Goal: Task Accomplishment & Management: Complete application form

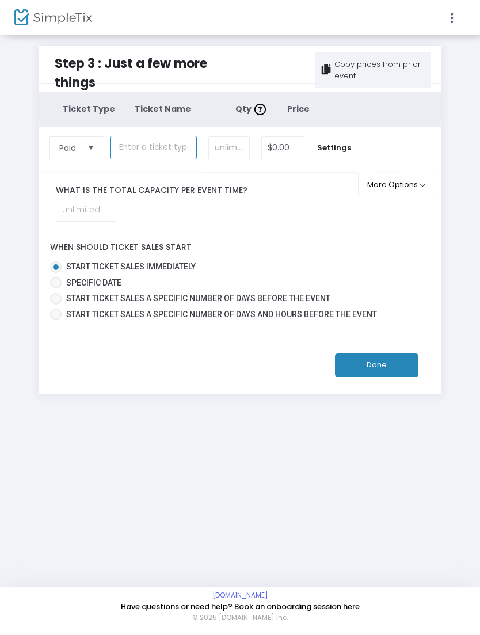
click at [138, 152] on input "text" at bounding box center [153, 148] width 87 height 24
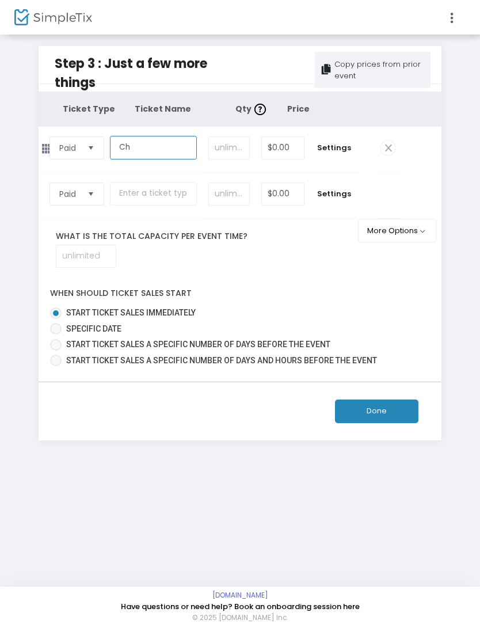
type input "C"
type input "T"
click at [138, 155] on input "Standard Ticket" at bounding box center [153, 148] width 87 height 24
click at [132, 149] on input "Standard Ticket" at bounding box center [153, 148] width 87 height 24
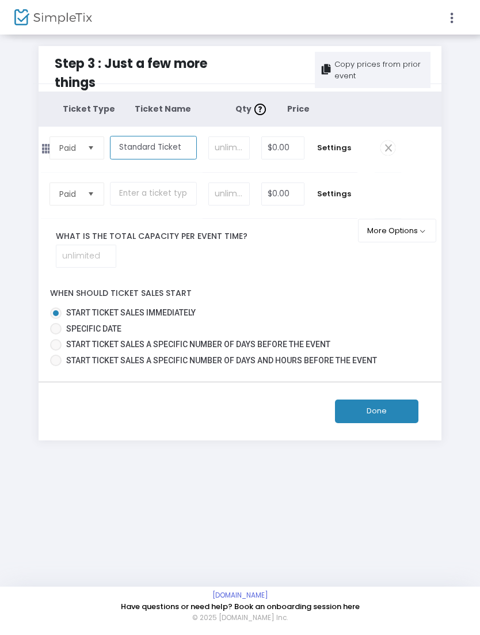
click at [132, 148] on input "Standard Ticket" at bounding box center [153, 148] width 87 height 24
type input "Chophouse Ticket"
click at [222, 144] on input at bounding box center [229, 148] width 41 height 22
click at [285, 147] on input "$0.00" at bounding box center [283, 148] width 42 height 22
click at [128, 197] on input "text" at bounding box center [153, 194] width 87 height 24
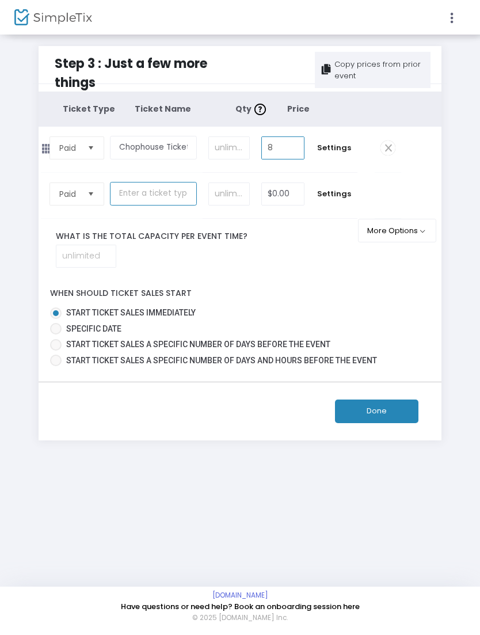
type input "$8.00"
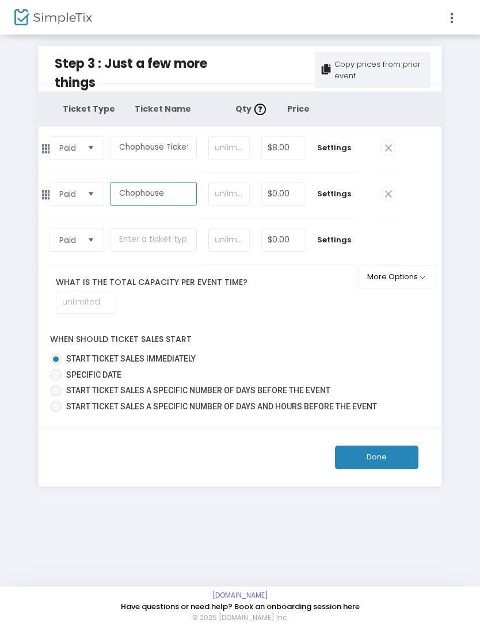
type input "Chophouse"
click at [71, 197] on span "Paid" at bounding box center [68, 194] width 19 height 12
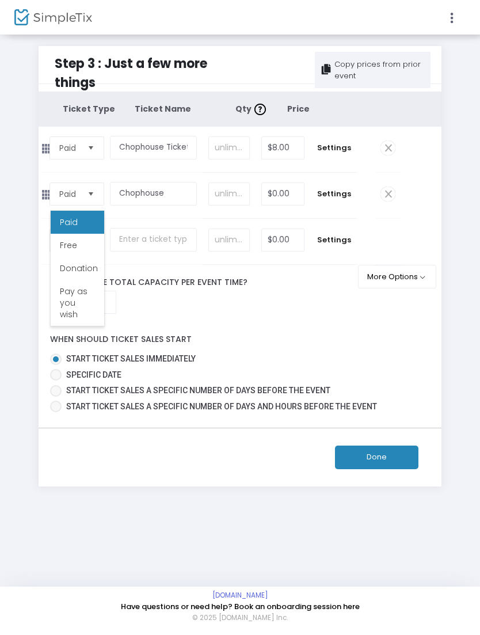
click at [417, 342] on div "Ticket Type Ticket Name Qty Price Paid Required. Chophouse Ticket Required. Req…" at bounding box center [240, 253] width 403 height 325
click at [332, 200] on span "Settings" at bounding box center [334, 194] width 36 height 12
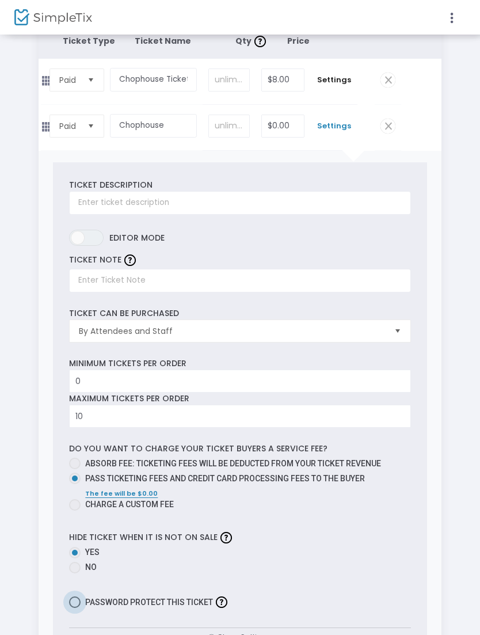
click at [72, 608] on span at bounding box center [75, 602] width 12 height 12
click at [74, 608] on input "Password protect this ticket" at bounding box center [74, 608] width 1 height 1
checkbox input "true"
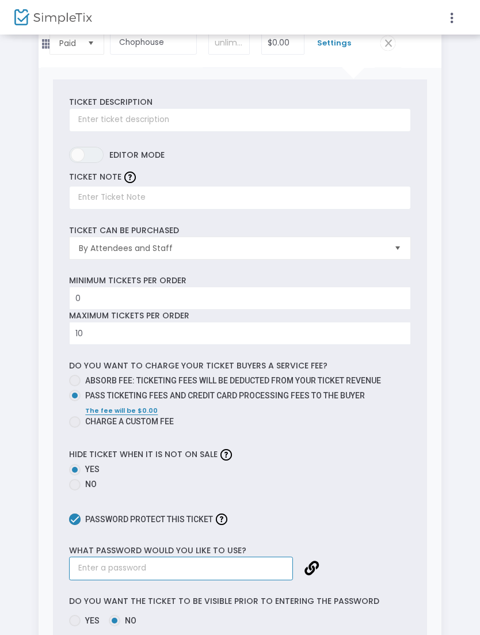
click at [216, 576] on input "text" at bounding box center [181, 568] width 224 height 24
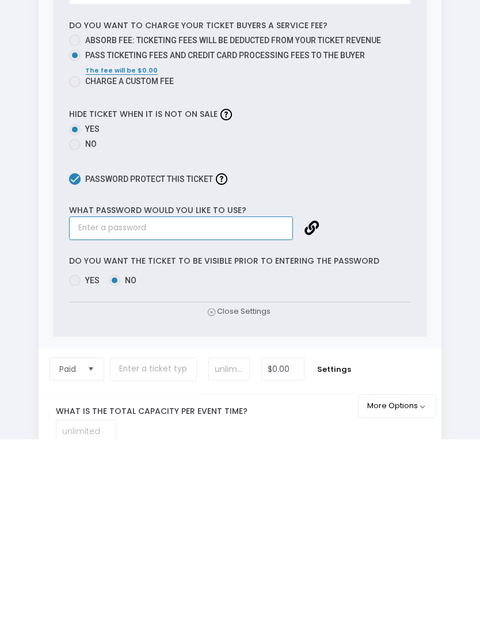
type input "S"
type input "c"
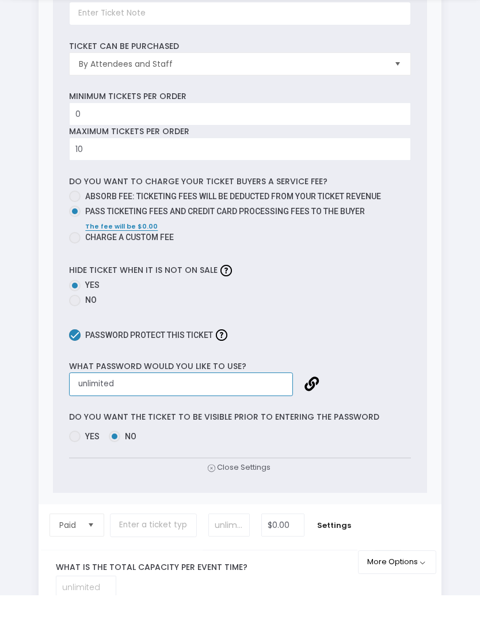
type input "unlimited"
click at [82, 470] on span "Yes" at bounding box center [90, 476] width 19 height 12
click at [75, 482] on input "Yes" at bounding box center [74, 482] width 1 height 1
radio input "true"
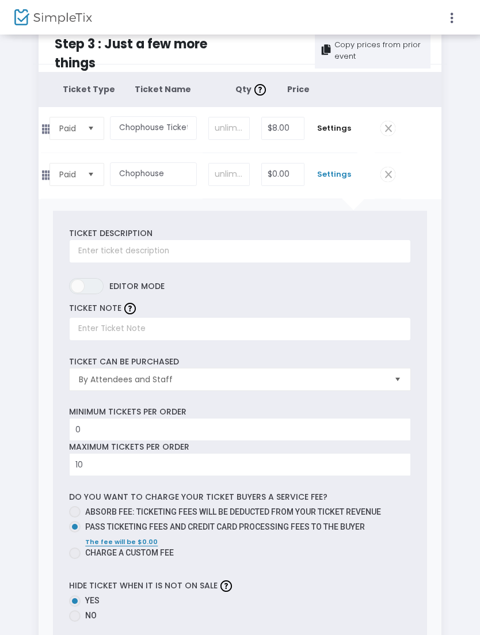
scroll to position [19, 0]
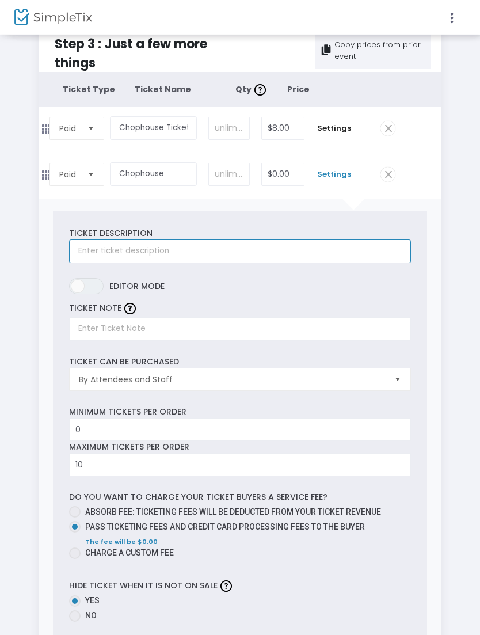
click at [196, 260] on input "text" at bounding box center [239, 252] width 341 height 24
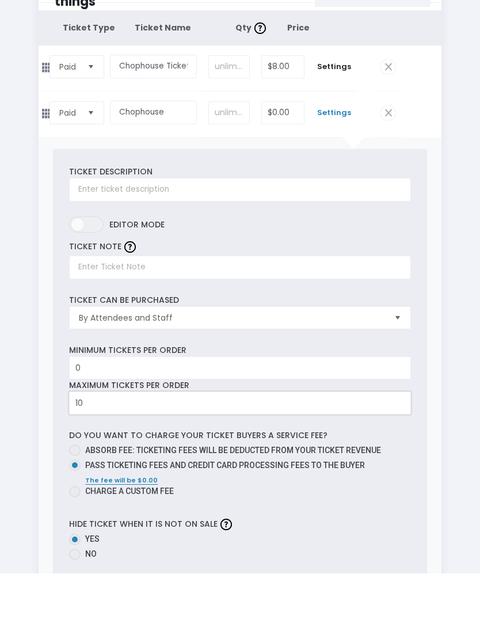
click at [241, 454] on input "10" at bounding box center [240, 465] width 340 height 22
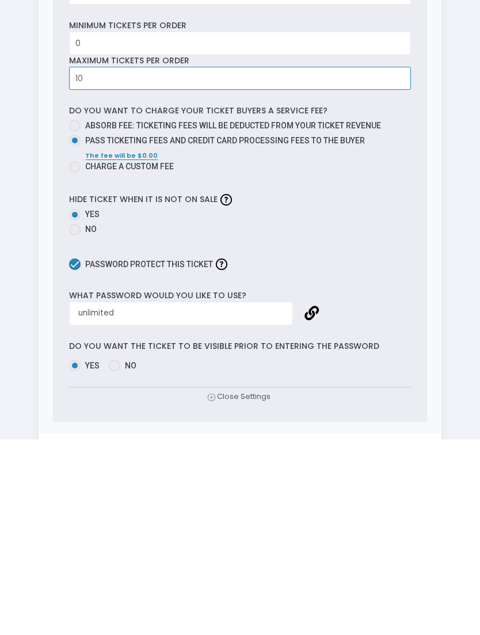
scroll to position [219, 0]
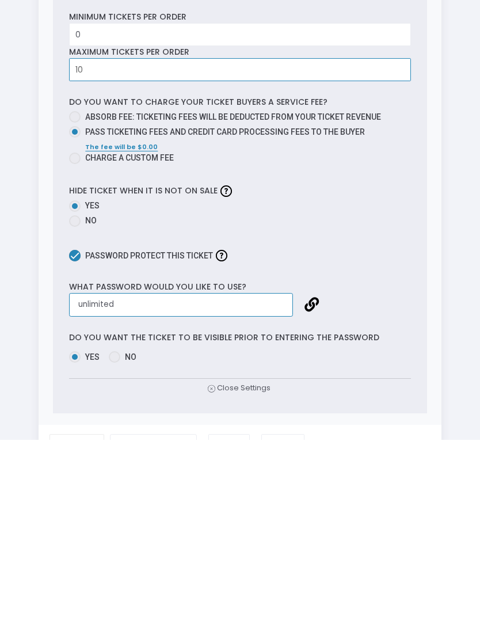
click at [237, 488] on input "unlimited" at bounding box center [181, 500] width 224 height 24
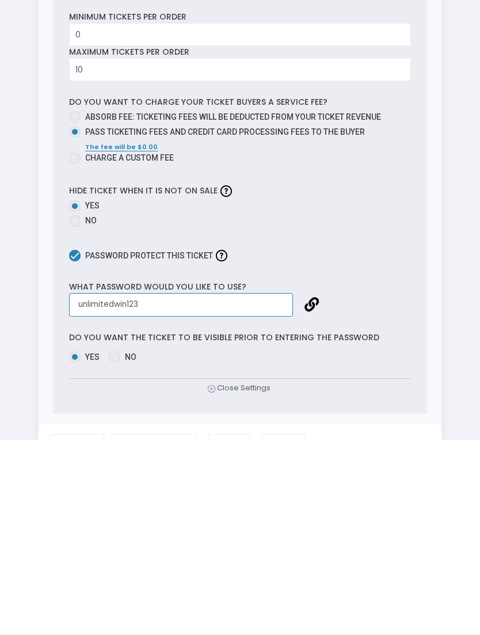
click at [215, 488] on input "unlimitedwin123" at bounding box center [181, 500] width 224 height 24
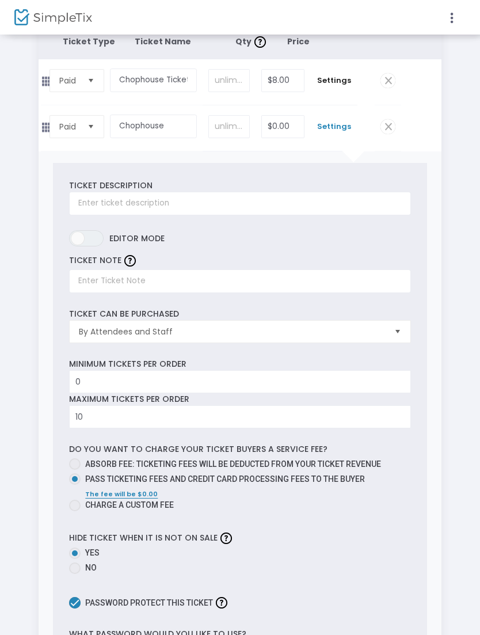
scroll to position [0, 0]
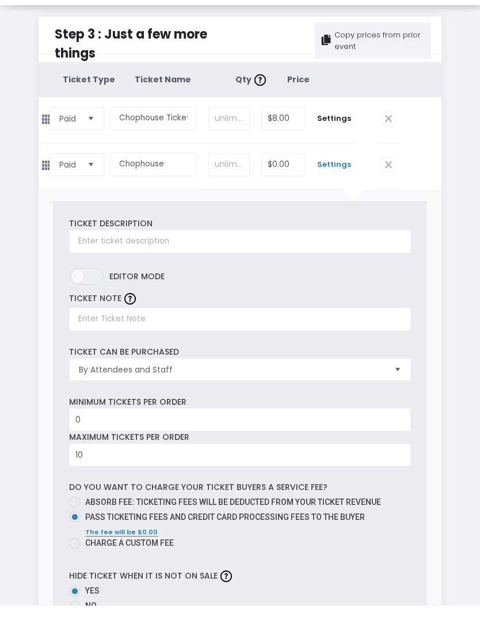
type input "unlimitedwin123"
click at [171, 182] on input "Chophouse" at bounding box center [153, 194] width 87 height 24
type input "Chophouse Secret Ticket"
click at [342, 188] on span "Settings" at bounding box center [334, 194] width 36 height 12
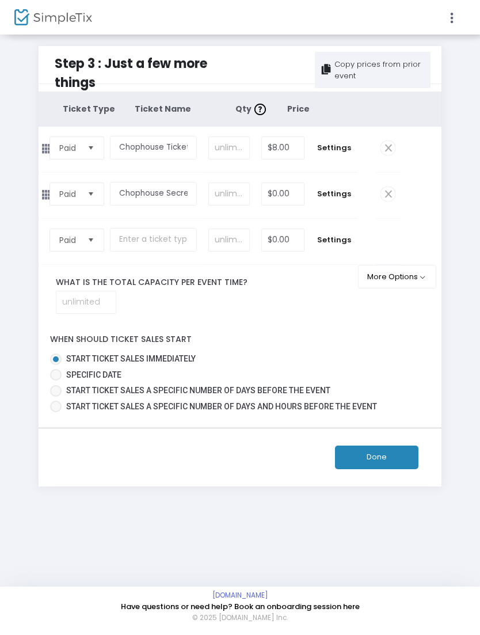
click at [335, 200] on span "Settings" at bounding box center [334, 194] width 36 height 12
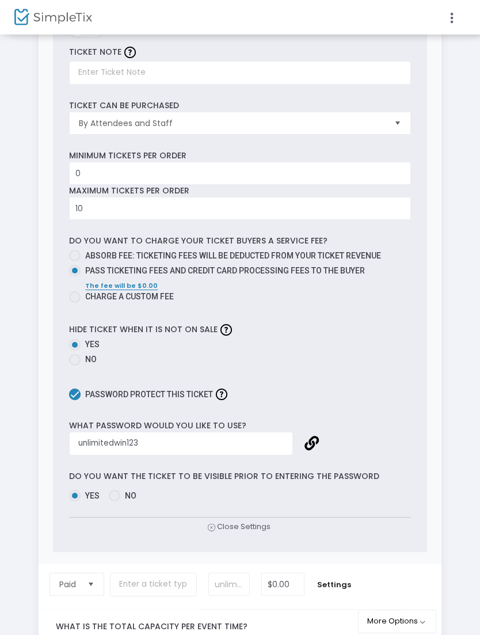
scroll to position [281, 0]
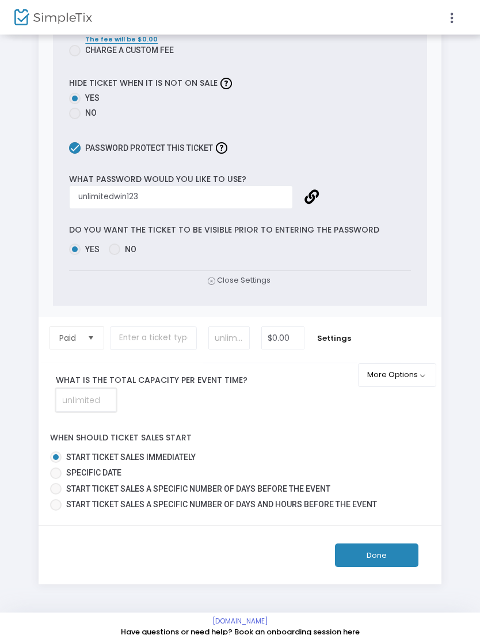
click at [110, 411] on input at bounding box center [85, 400] width 59 height 22
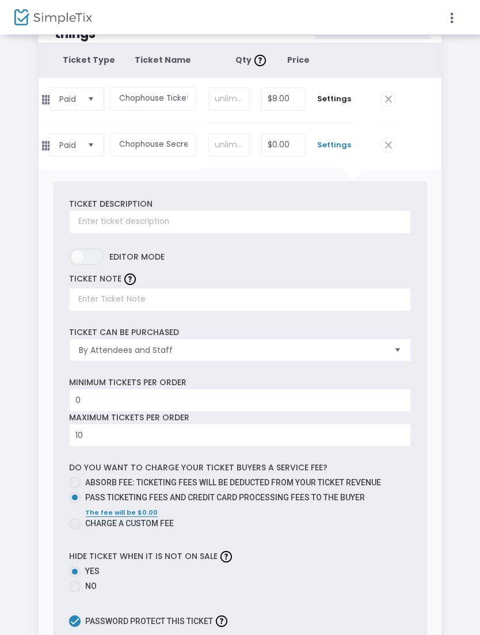
scroll to position [42, 0]
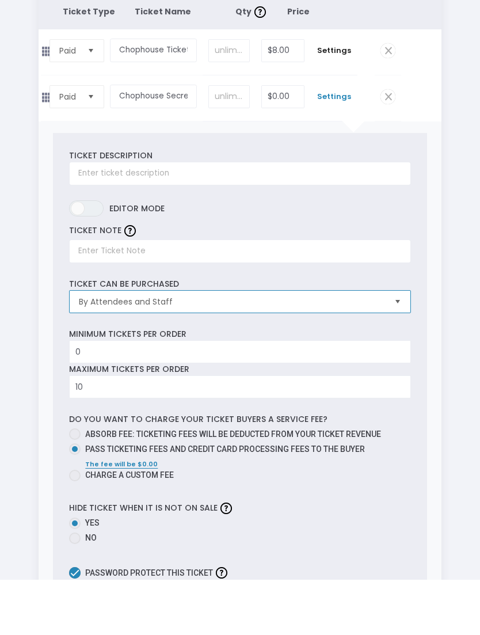
click at [204, 351] on span "By Attendees and Staff" at bounding box center [232, 357] width 306 height 12
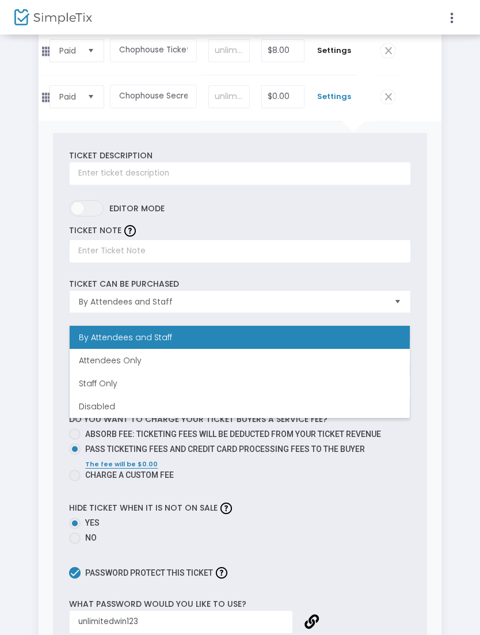
click at [253, 219] on label "ON OFF Editor mode" at bounding box center [239, 211] width 341 height 22
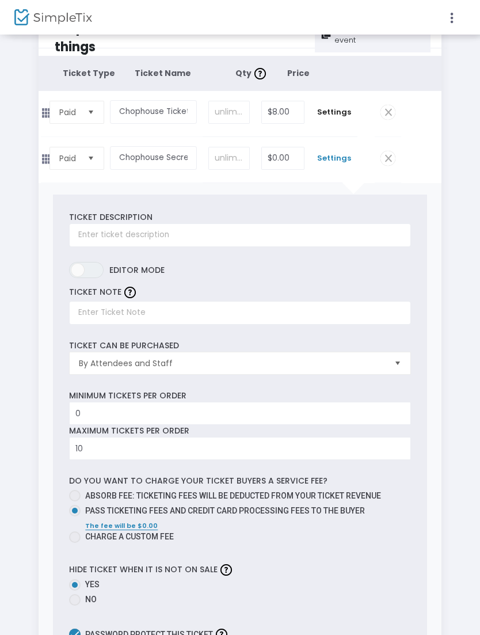
scroll to position [36, 0]
click at [235, 161] on input at bounding box center [229, 158] width 41 height 22
type input "2"
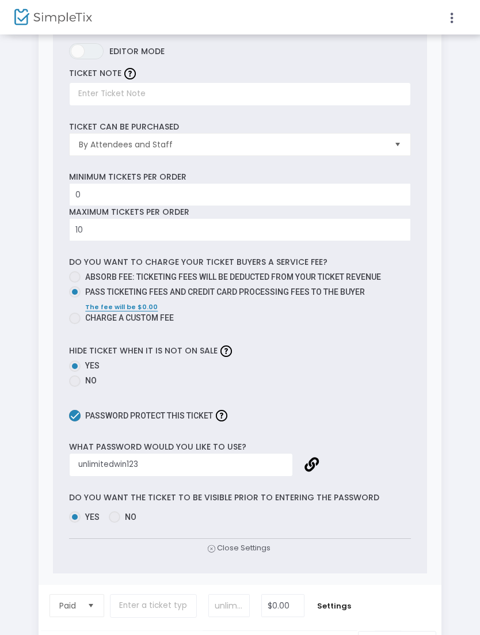
scroll to position [247, 0]
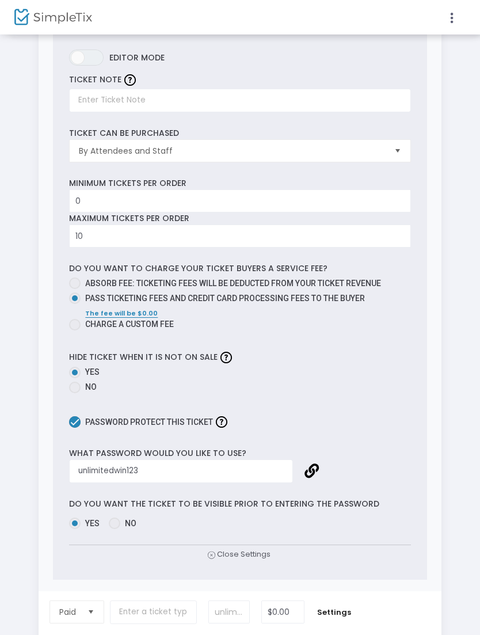
type input "20"
click at [144, 247] on input "10" at bounding box center [240, 237] width 340 height 22
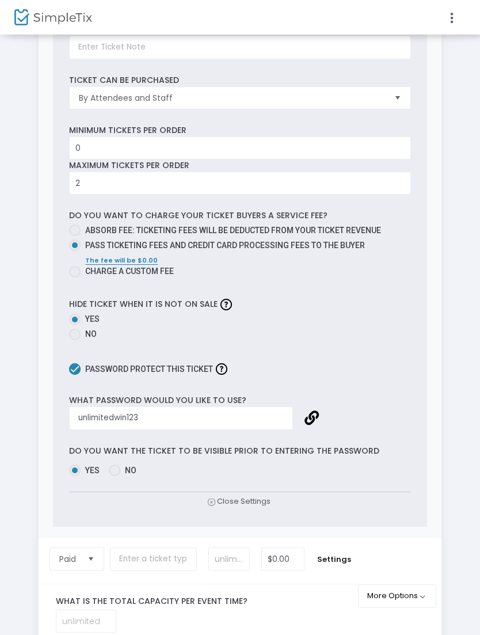
scroll to position [343, 0]
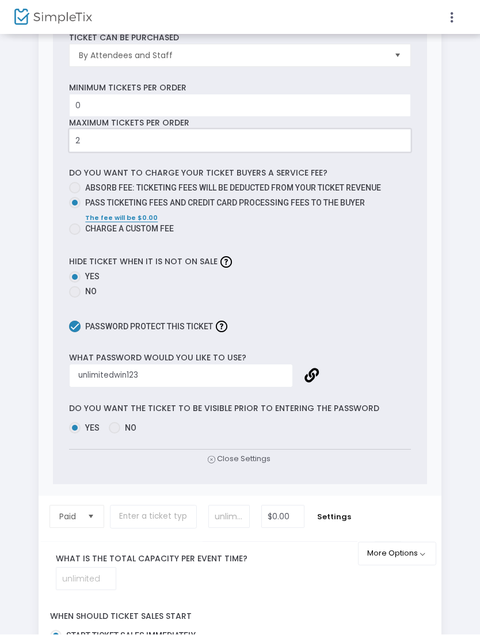
type input "2"
click at [165, 388] on input "unlimitedwin123" at bounding box center [181, 376] width 224 height 24
click at [164, 387] on input "unlimited123" at bounding box center [181, 376] width 224 height 24
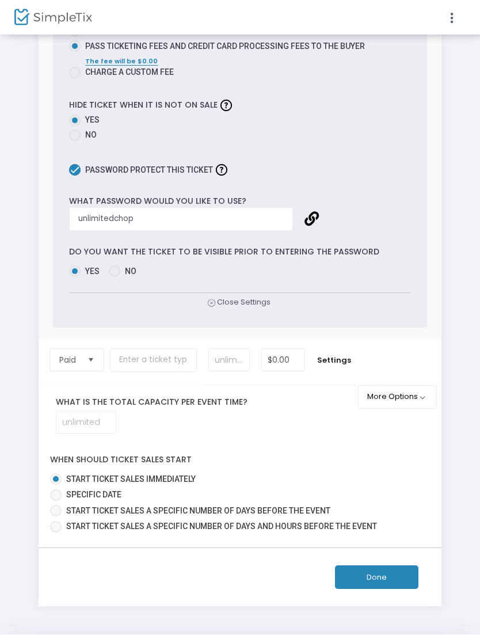
scroll to position [536, 0]
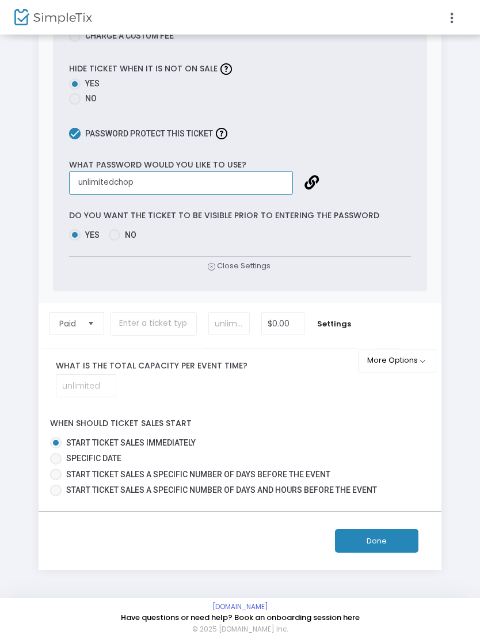
type input "unlimitedchop"
click at [388, 552] on button "Done" at bounding box center [376, 541] width 83 height 24
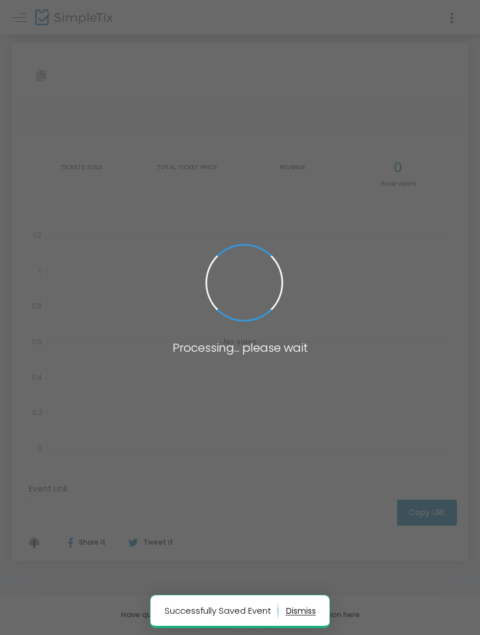
type input "https://www.simpletix.com/e/chophouse-september-27th-tickets-237416"
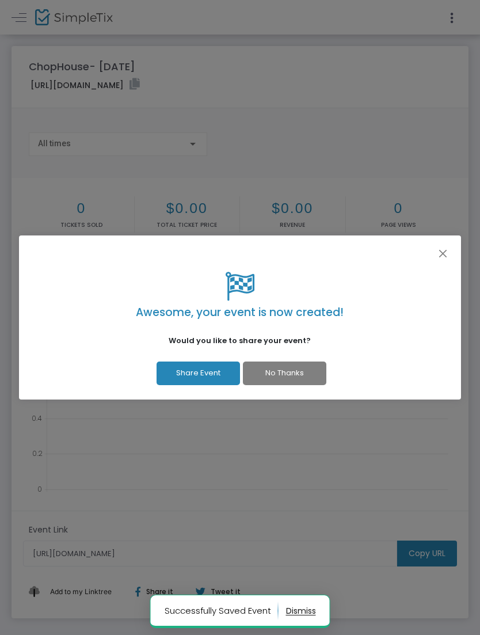
click at [203, 373] on button "Share Event" at bounding box center [197, 373] width 83 height 24
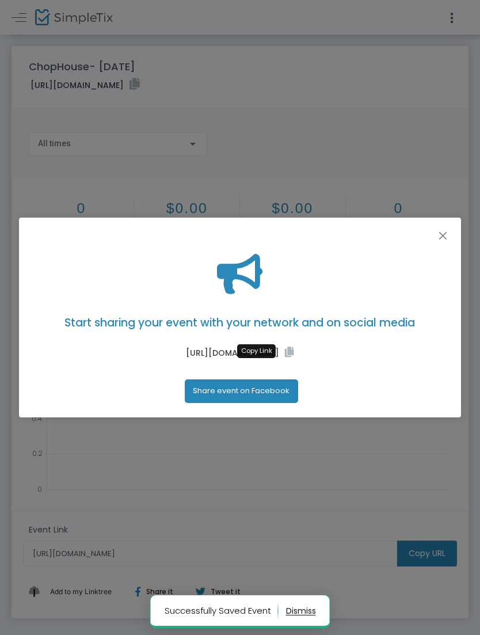
click at [285, 357] on icon at bounding box center [289, 351] width 9 height 10
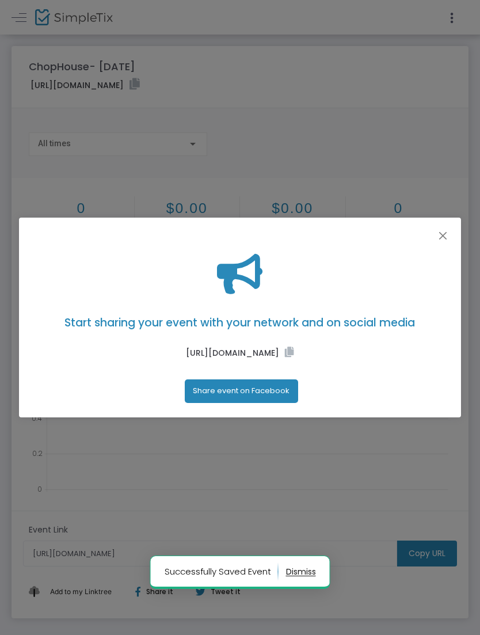
click at [438, 231] on button "Close" at bounding box center [442, 235] width 15 height 15
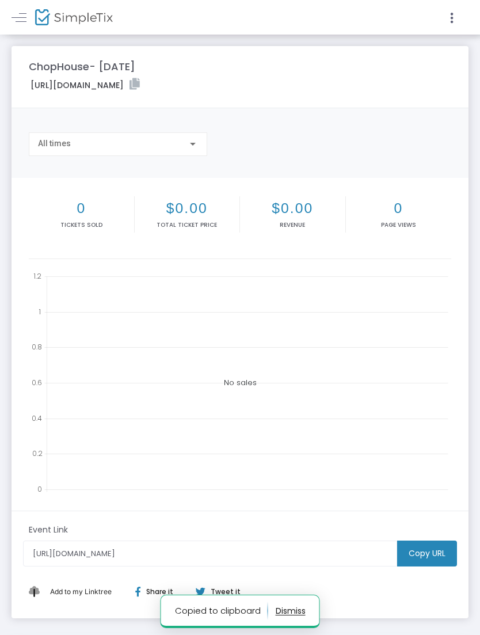
click at [140, 88] on icon at bounding box center [134, 84] width 10 height 12
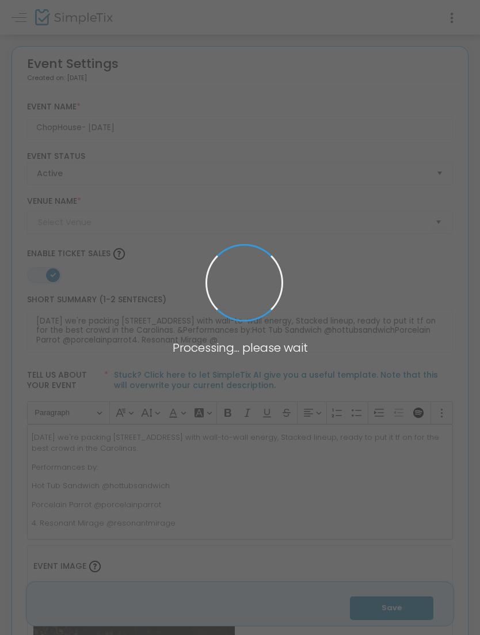
type input "ChopHouse"
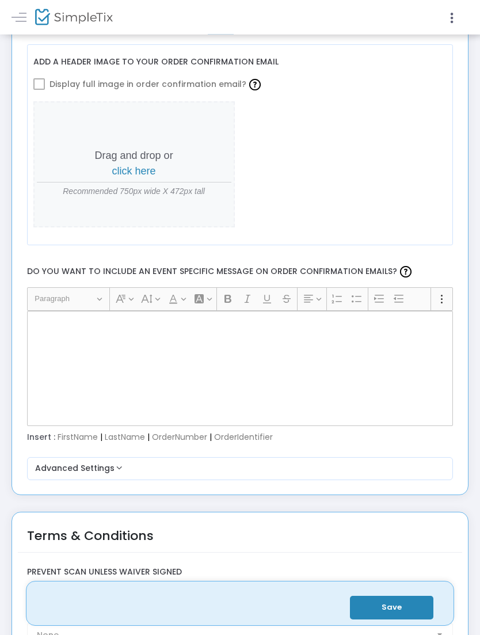
scroll to position [1660, 0]
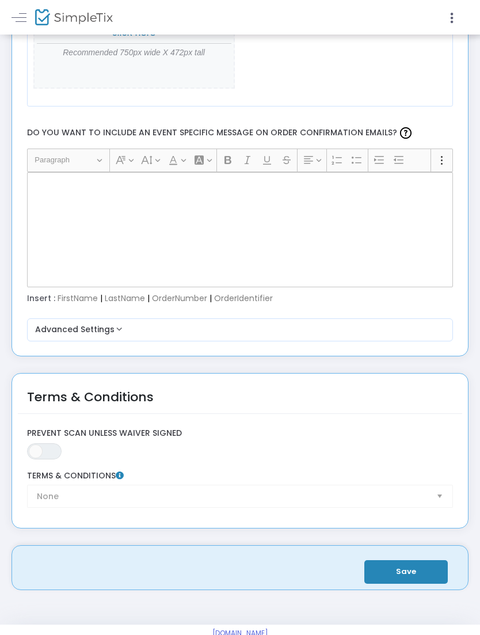
click at [48, 443] on span "ON OFF" at bounding box center [44, 451] width 35 height 16
click at [435, 508] on div "None Terms & Conditions" at bounding box center [239, 489] width 437 height 48
click at [434, 507] on div "None Terms & Conditions" at bounding box center [239, 489] width 437 height 37
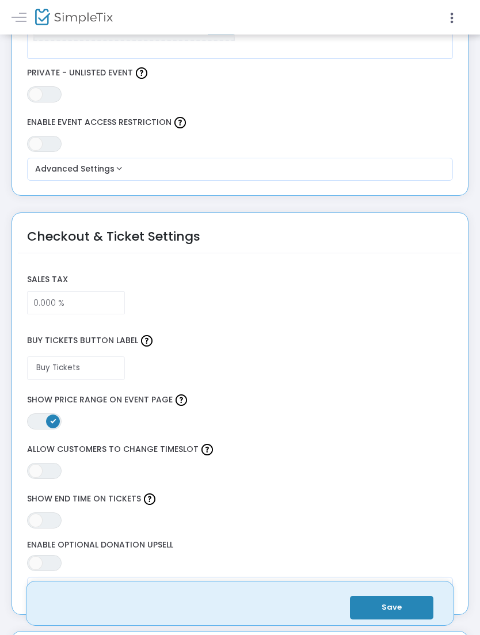
scroll to position [880, 0]
click at [45, 175] on button "Advanced Settings" at bounding box center [240, 169] width 417 height 14
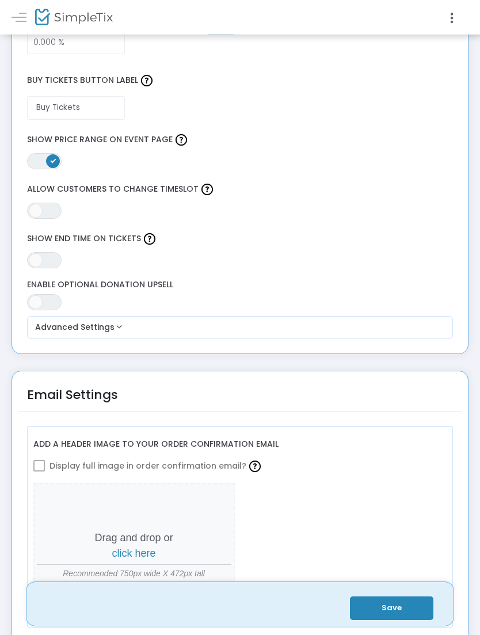
click at [53, 334] on button "Advanced Settings" at bounding box center [240, 328] width 417 height 14
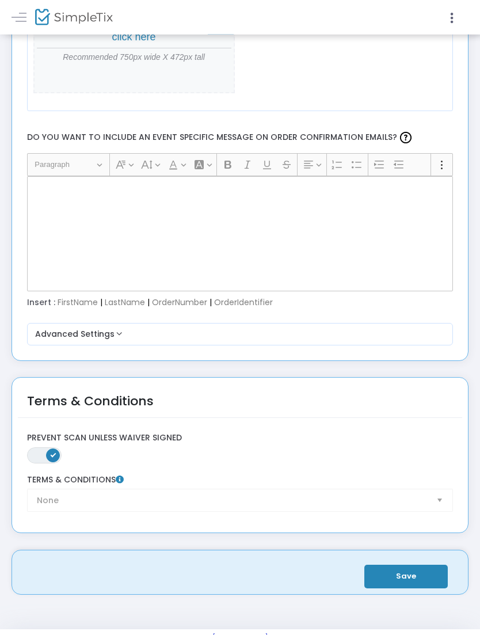
scroll to position [2064, 0]
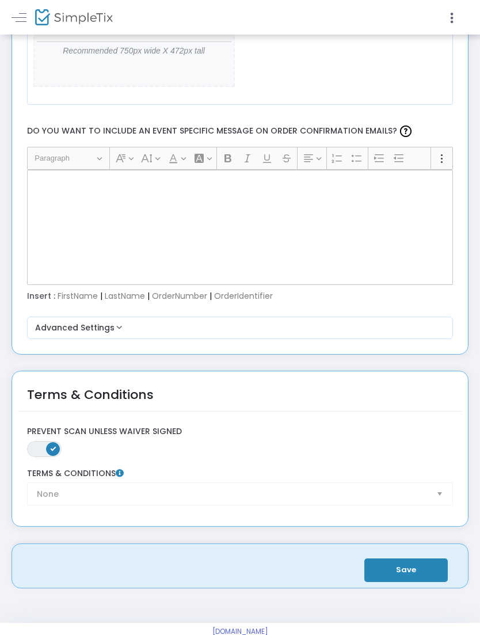
click at [406, 574] on button "Save" at bounding box center [405, 570] width 83 height 24
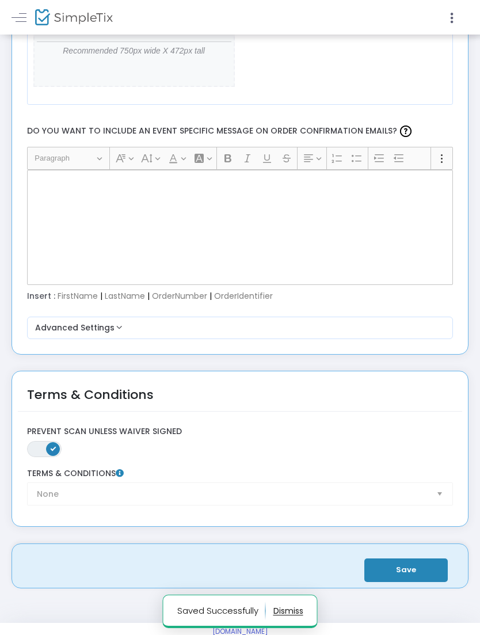
click at [426, 496] on div "None Terms & Conditions" at bounding box center [239, 486] width 437 height 37
click at [44, 440] on div "ON OFF Prevent Scan Unless Waiver Signed" at bounding box center [239, 441] width 437 height 31
click at [46, 453] on span at bounding box center [53, 449] width 14 height 14
click at [47, 454] on span "ON OFF" at bounding box center [44, 449] width 35 height 16
click at [427, 565] on button "Save" at bounding box center [405, 570] width 83 height 24
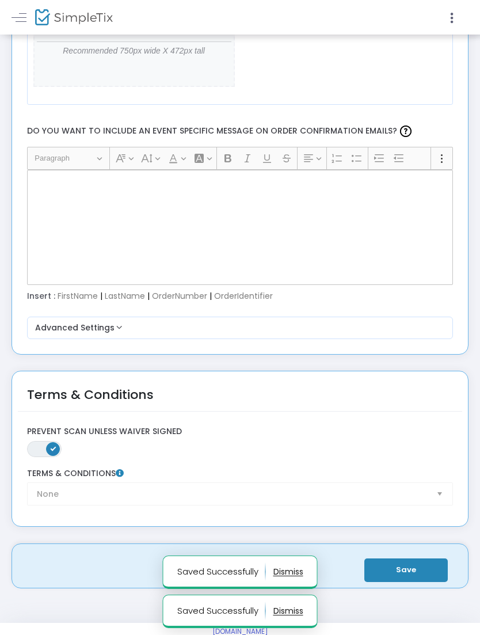
click at [20, 10] on link at bounding box center [19, 17] width 15 height 15
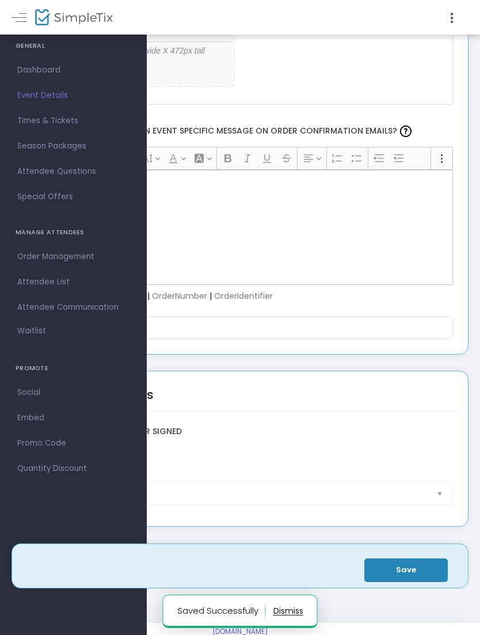
click at [38, 96] on span "Event Details" at bounding box center [73, 95] width 112 height 15
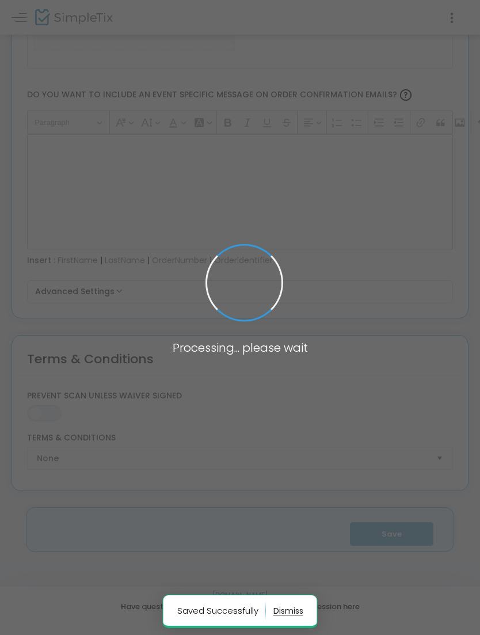
scroll to position [1534, 0]
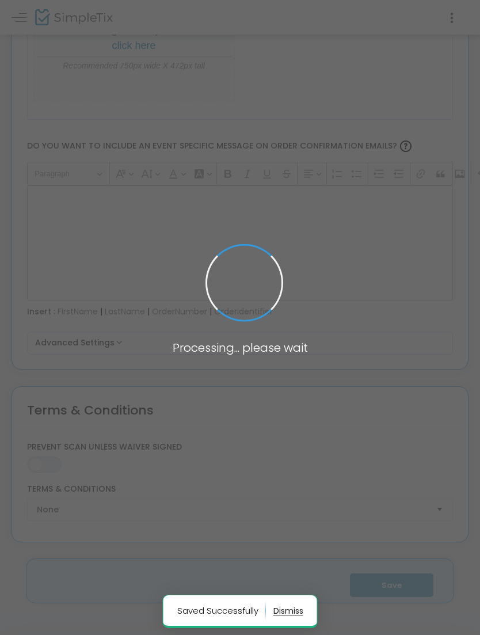
type input "ChopHouse- [DATE]"
type textarea "Saturday, Sept 27th we're packing 233 Ridge View Dr. with wall-to-wall energy, …"
type input "Buy Tickets"
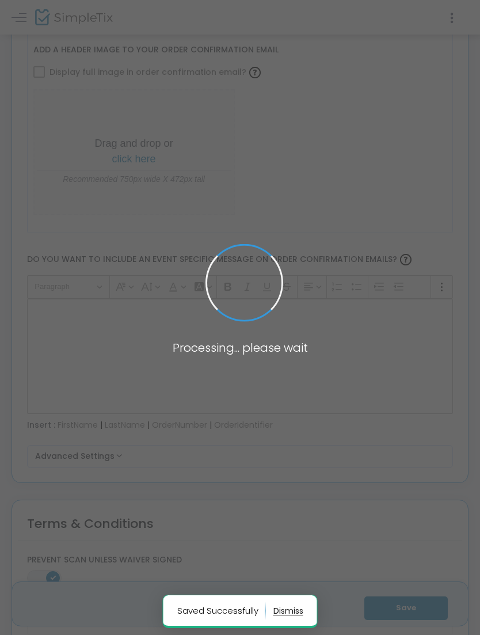
type input "ChopHouse"
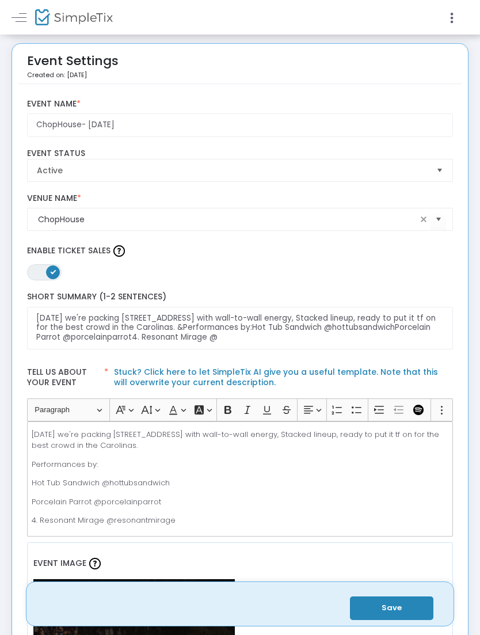
scroll to position [0, 0]
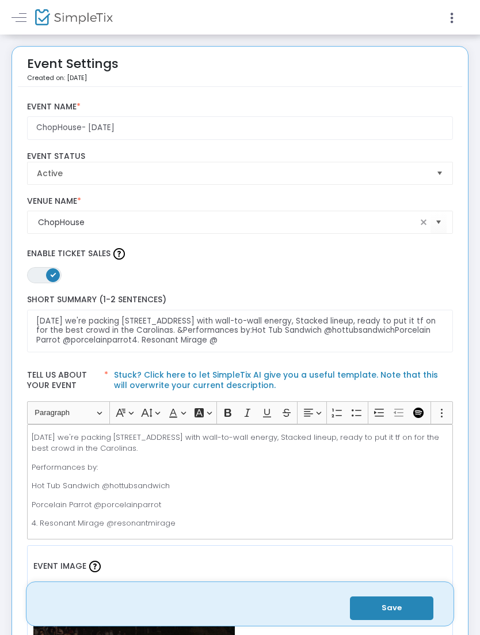
click at [448, 14] on icon at bounding box center [451, 18] width 10 height 14
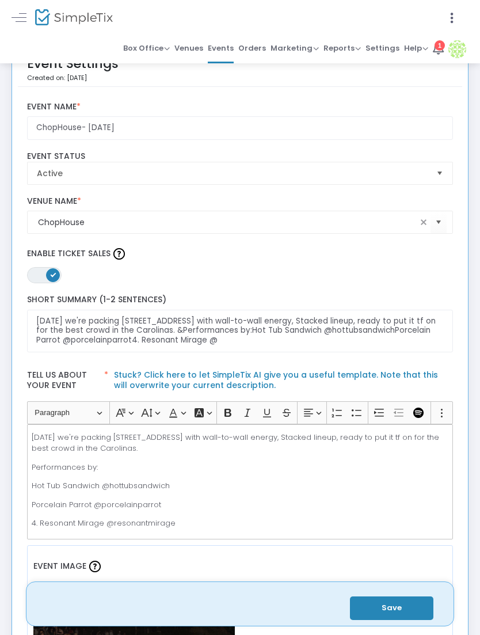
click at [382, 52] on span "Settings" at bounding box center [382, 48] width 34 height 17
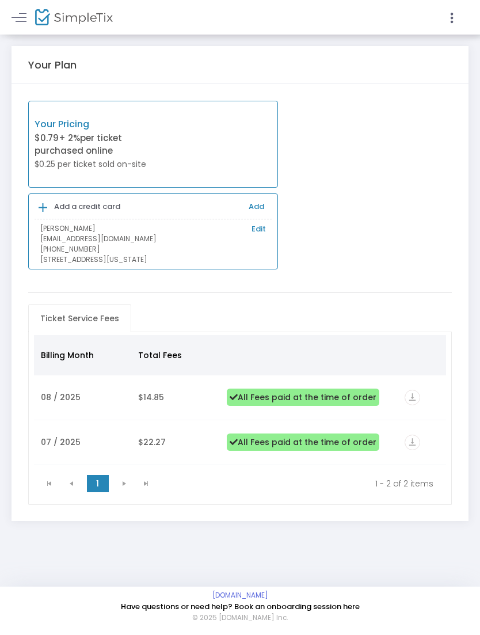
click at [445, 14] on div at bounding box center [240, 317] width 480 height 635
click at [446, 17] on icon at bounding box center [451, 18] width 10 height 14
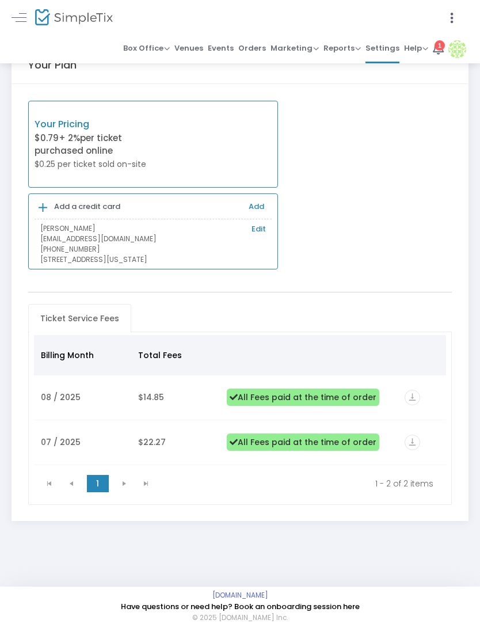
click at [194, 49] on span "Venues" at bounding box center [188, 48] width 29 height 17
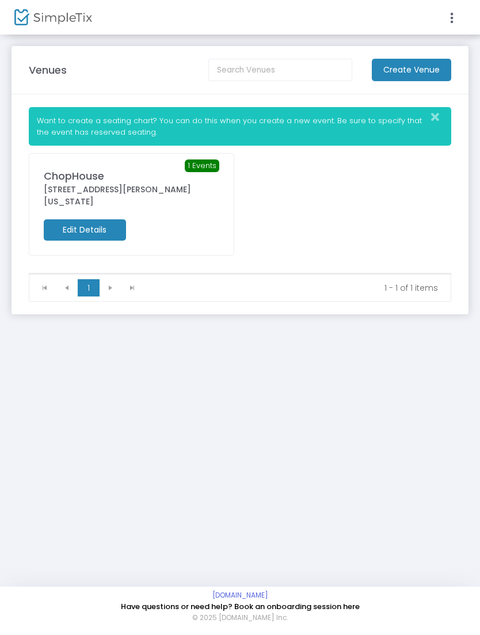
click at [106, 232] on div at bounding box center [240, 317] width 480 height 635
click at [87, 236] on m-button "Edit Details" at bounding box center [85, 229] width 82 height 21
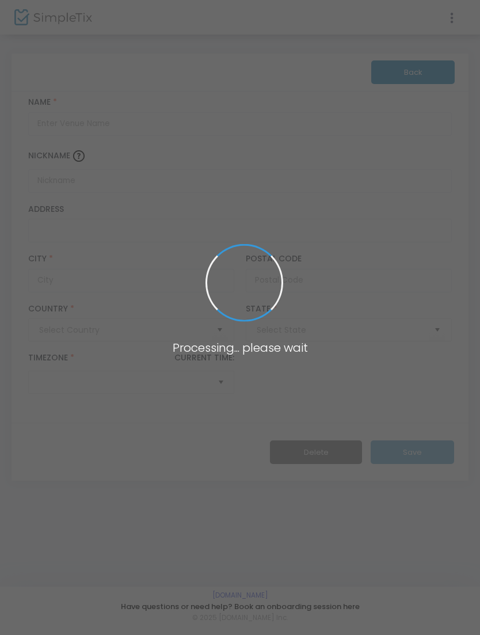
type input "Pakistan"
type input "ChopHouse"
type input "126 Hoover Road"
type input "Hampstead"
type input "28443"
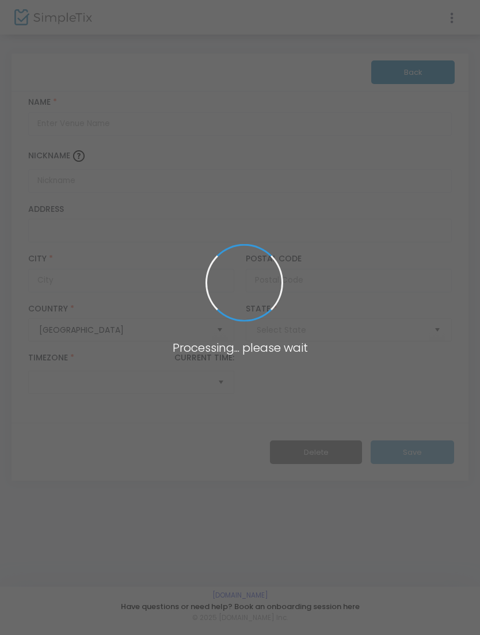
type input "United States"
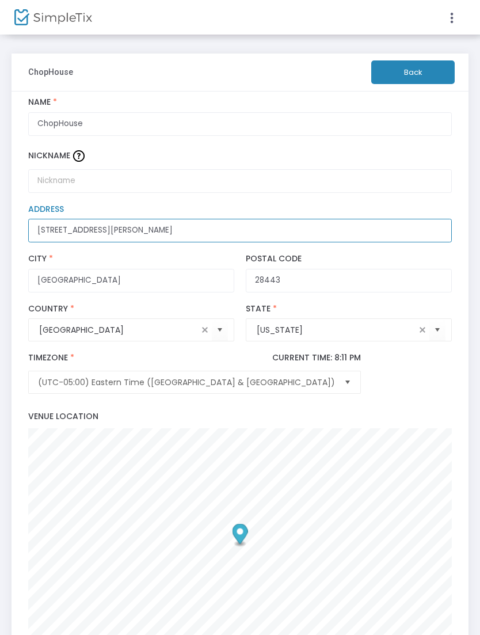
click at [138, 235] on input "126 Hoover Road" at bounding box center [240, 231] width 424 height 24
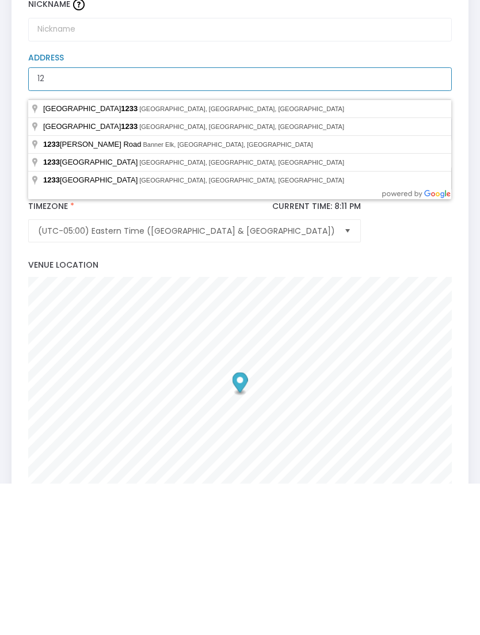
type input "1"
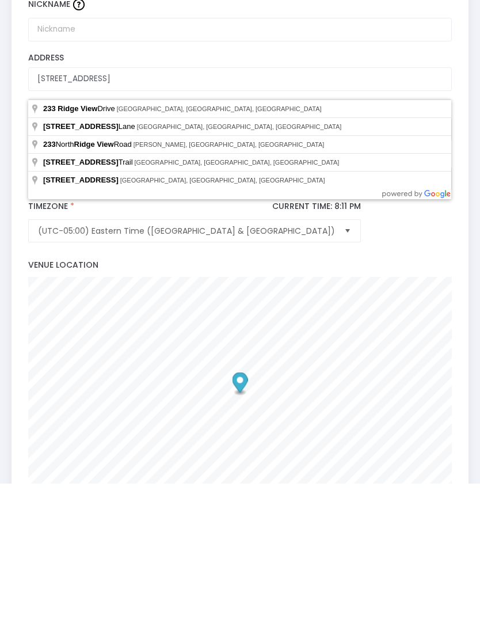
scroll to position [151, 0]
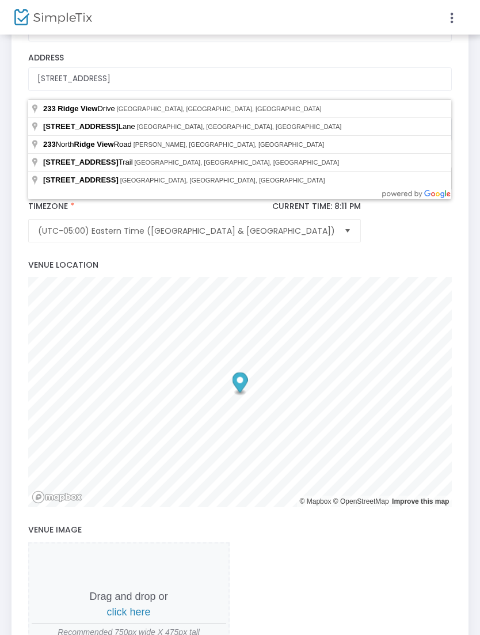
type input "233 Ridge View Drive"
type input "Boone"
type input "28607"
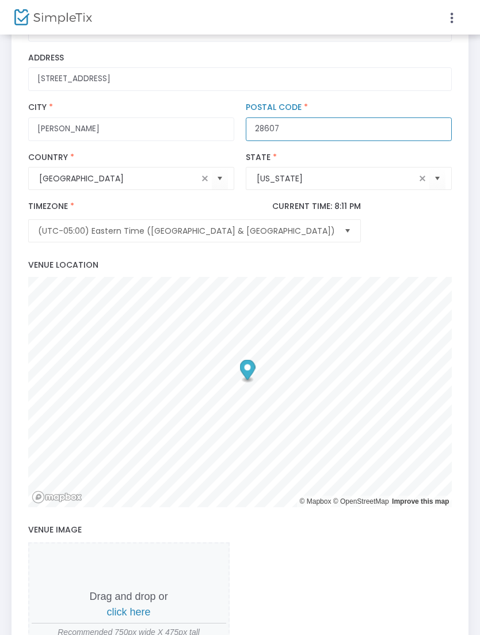
click at [385, 138] on input "28607" at bounding box center [349, 129] width 207 height 24
click at [422, 248] on div "(UTC-05:00) Eastern Time (US & Canada) Timezone * Current Time: 8:11 PM Timezon…" at bounding box center [239, 222] width 435 height 52
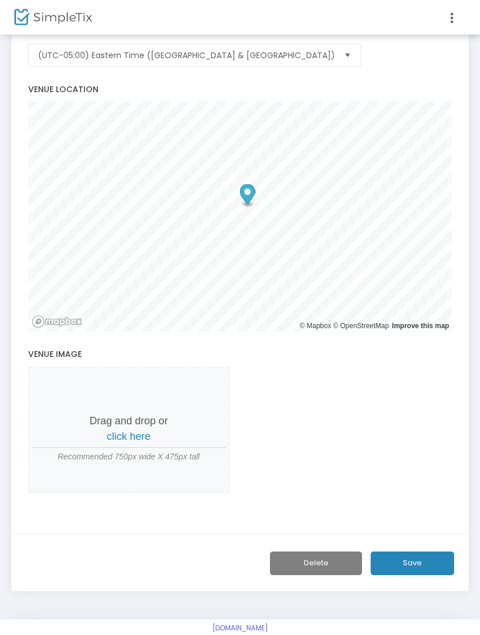
scroll to position [331, 0]
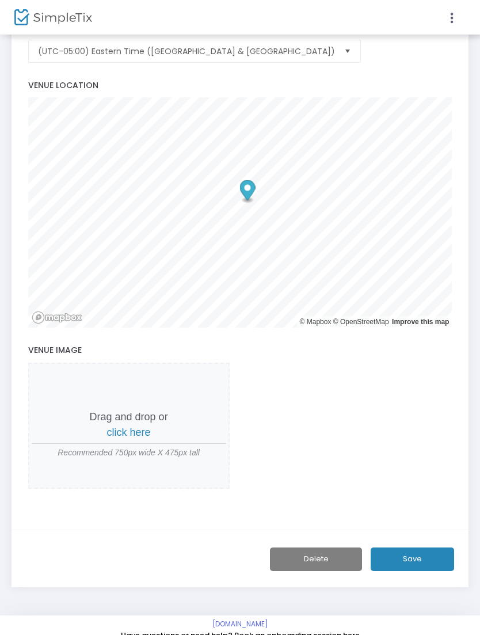
click at [435, 566] on button "Save" at bounding box center [412, 559] width 83 height 24
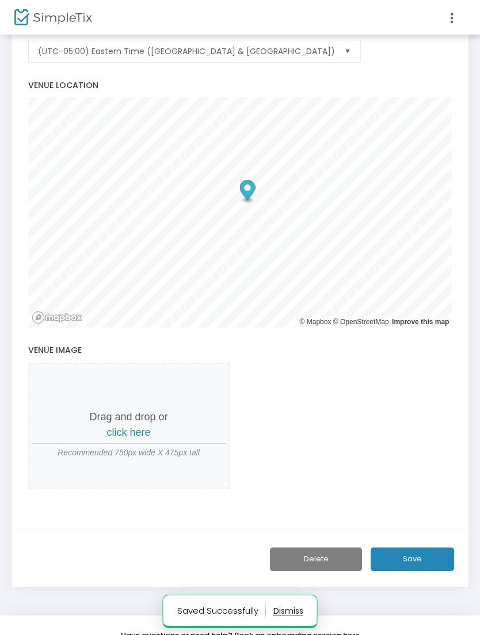
click at [429, 565] on button "Save" at bounding box center [412, 559] width 83 height 24
